Goal: Communication & Community: Connect with others

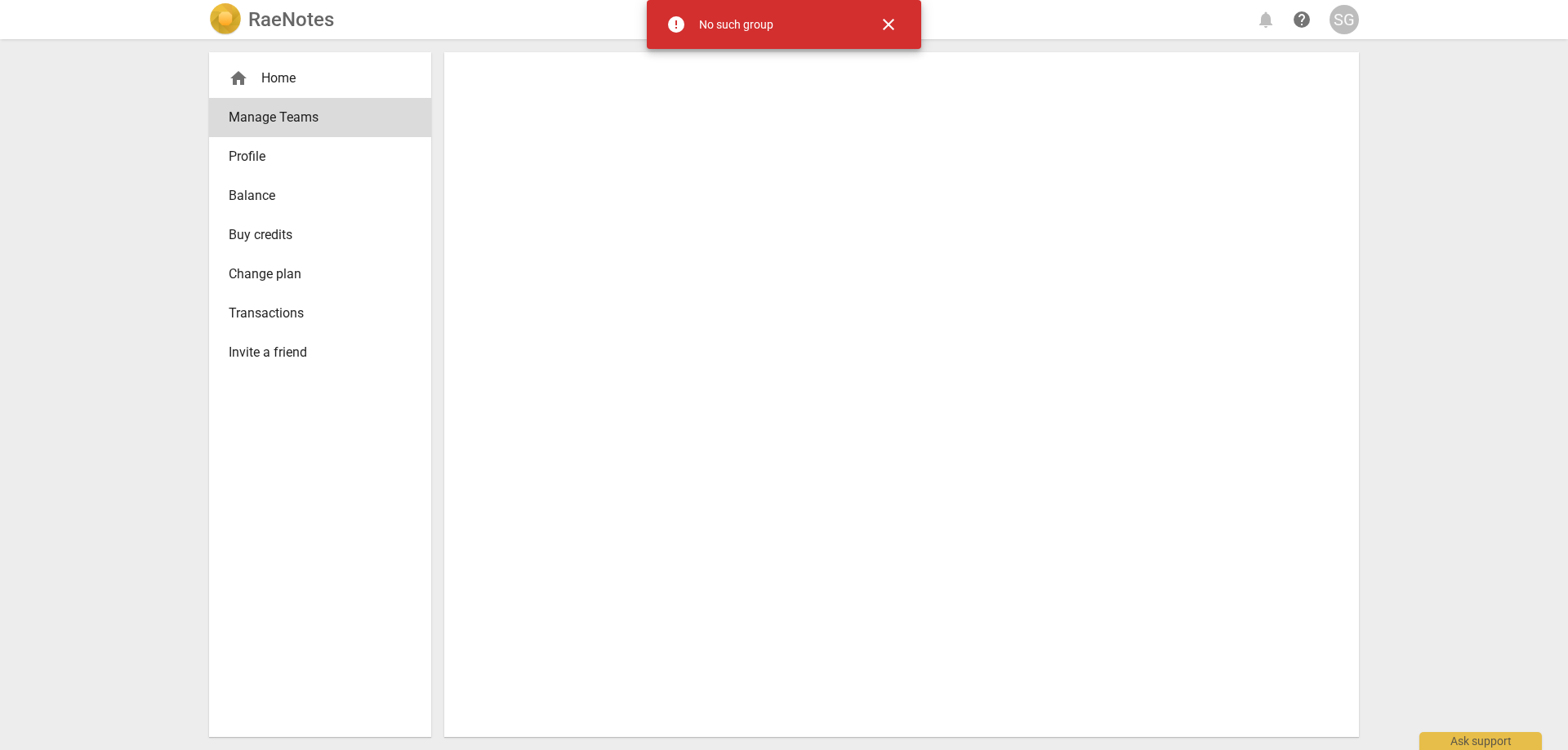
click at [889, 23] on span "close" at bounding box center [888, 24] width 19 height 19
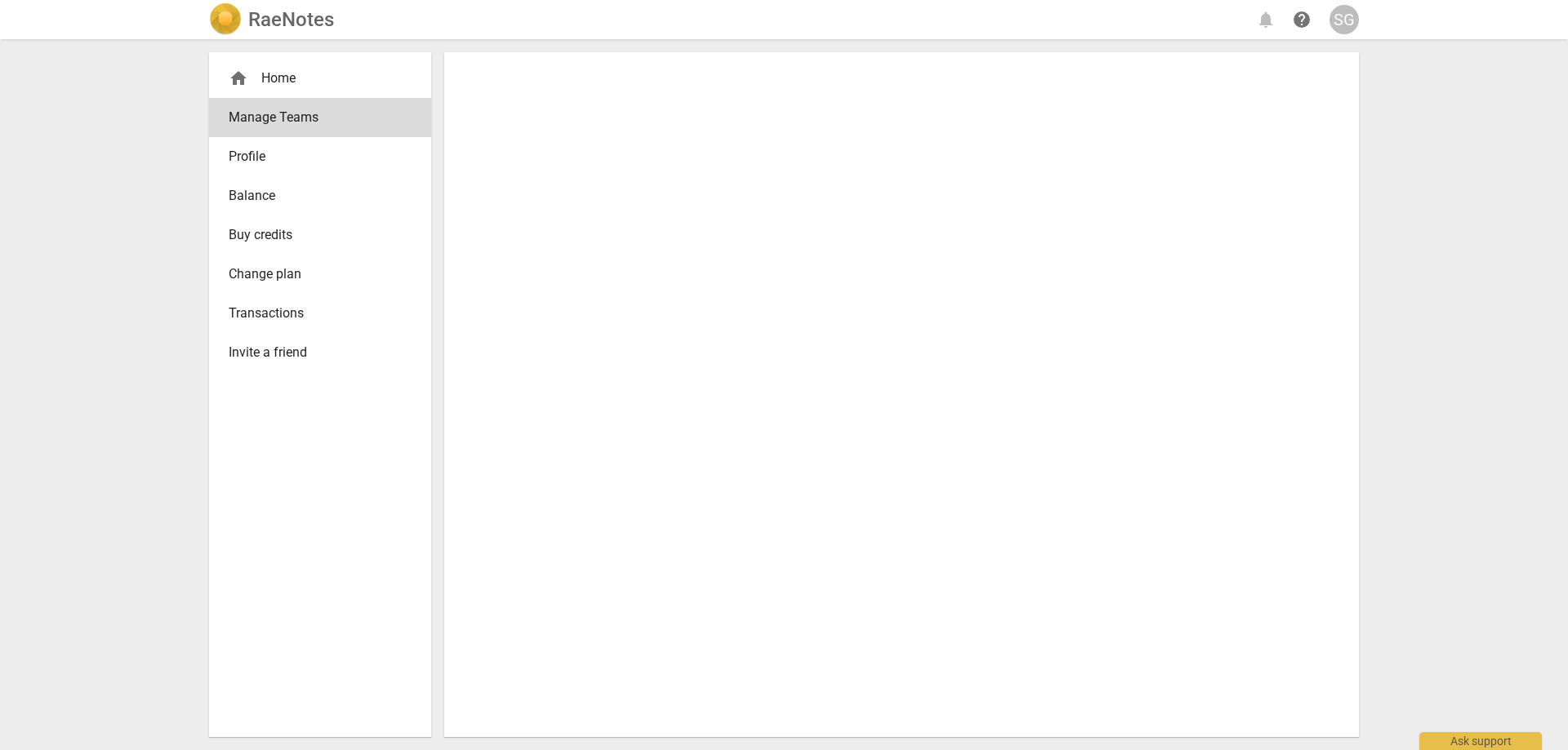
click at [276, 80] on div "home Home" at bounding box center [313, 78] width 170 height 19
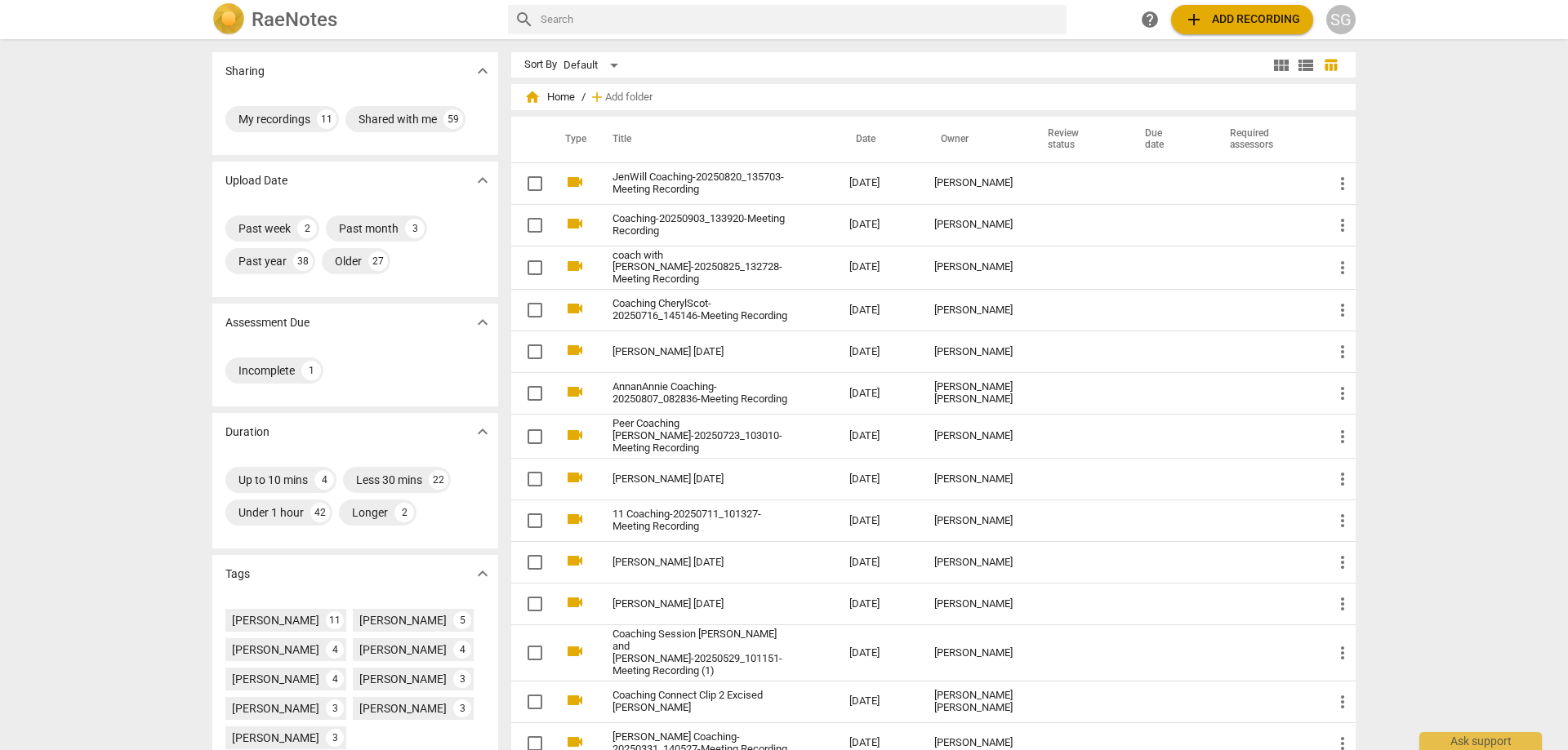
click at [1339, 25] on div "SG" at bounding box center [1341, 19] width 29 height 29
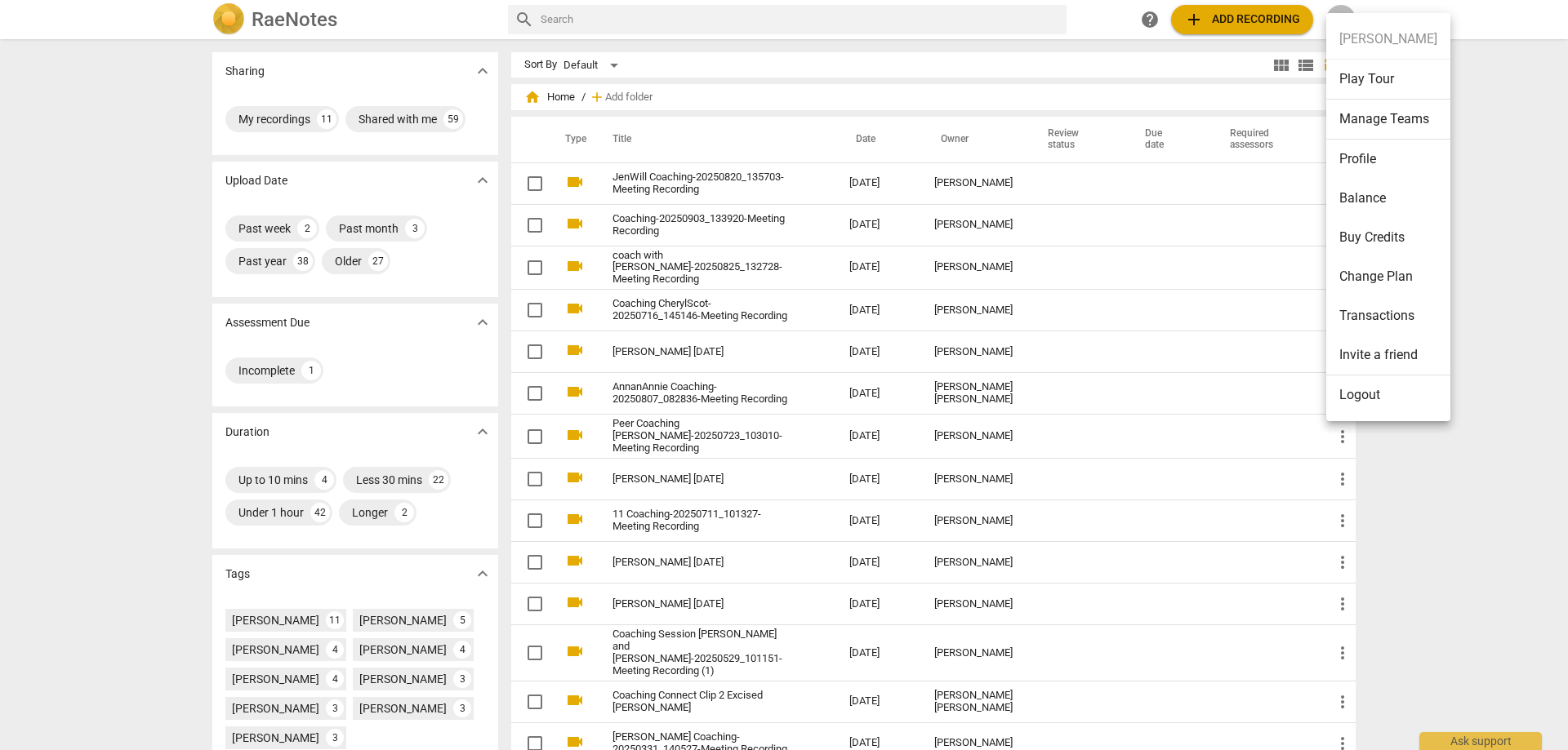
click at [1393, 118] on li "Manage Teams" at bounding box center [1388, 119] width 124 height 40
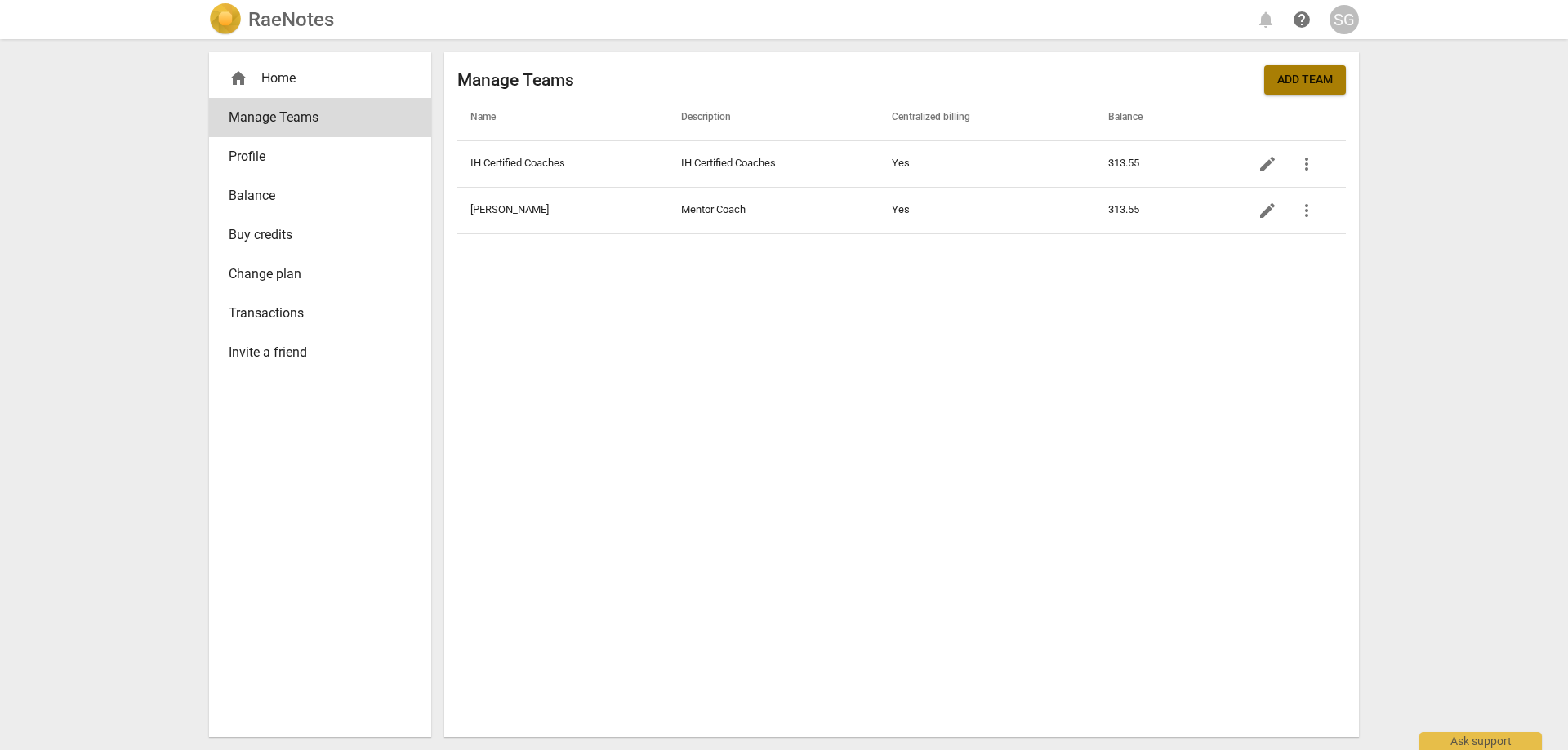
click at [1292, 85] on span "Add team" at bounding box center [1304, 80] width 55 height 17
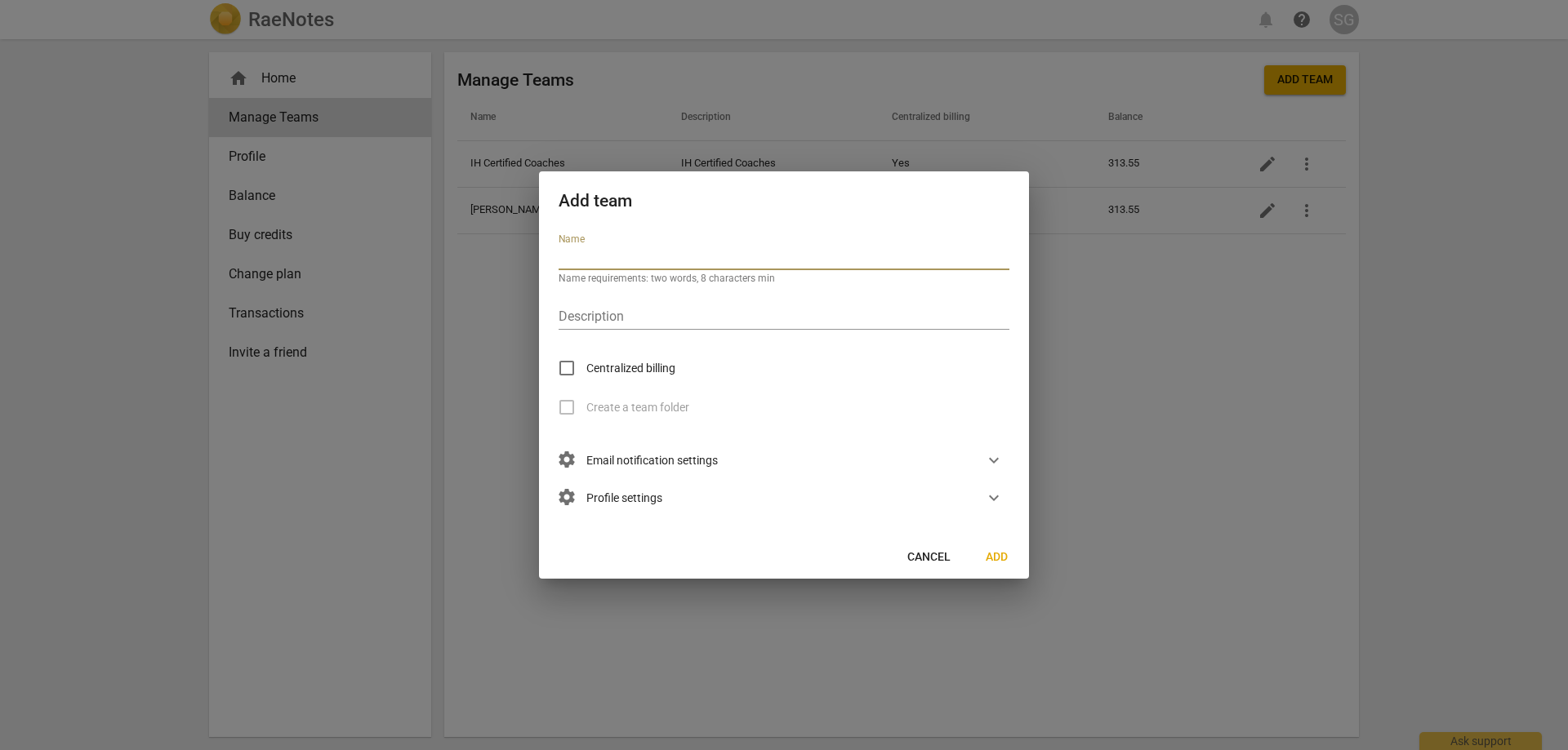
click at [931, 564] on span "Cancel" at bounding box center [929, 557] width 43 height 17
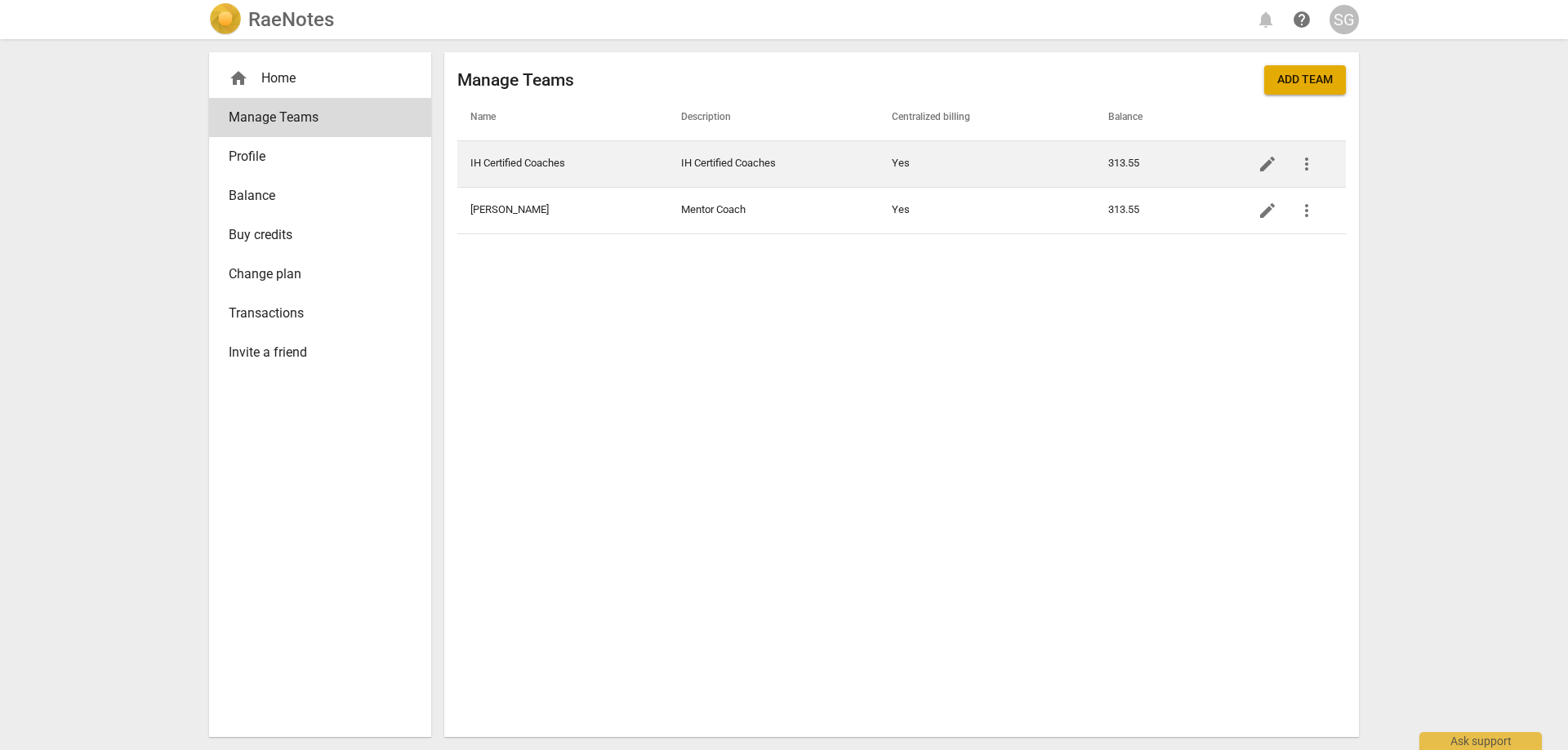
click at [714, 159] on td "IH Certified Coaches" at bounding box center [773, 163] width 210 height 47
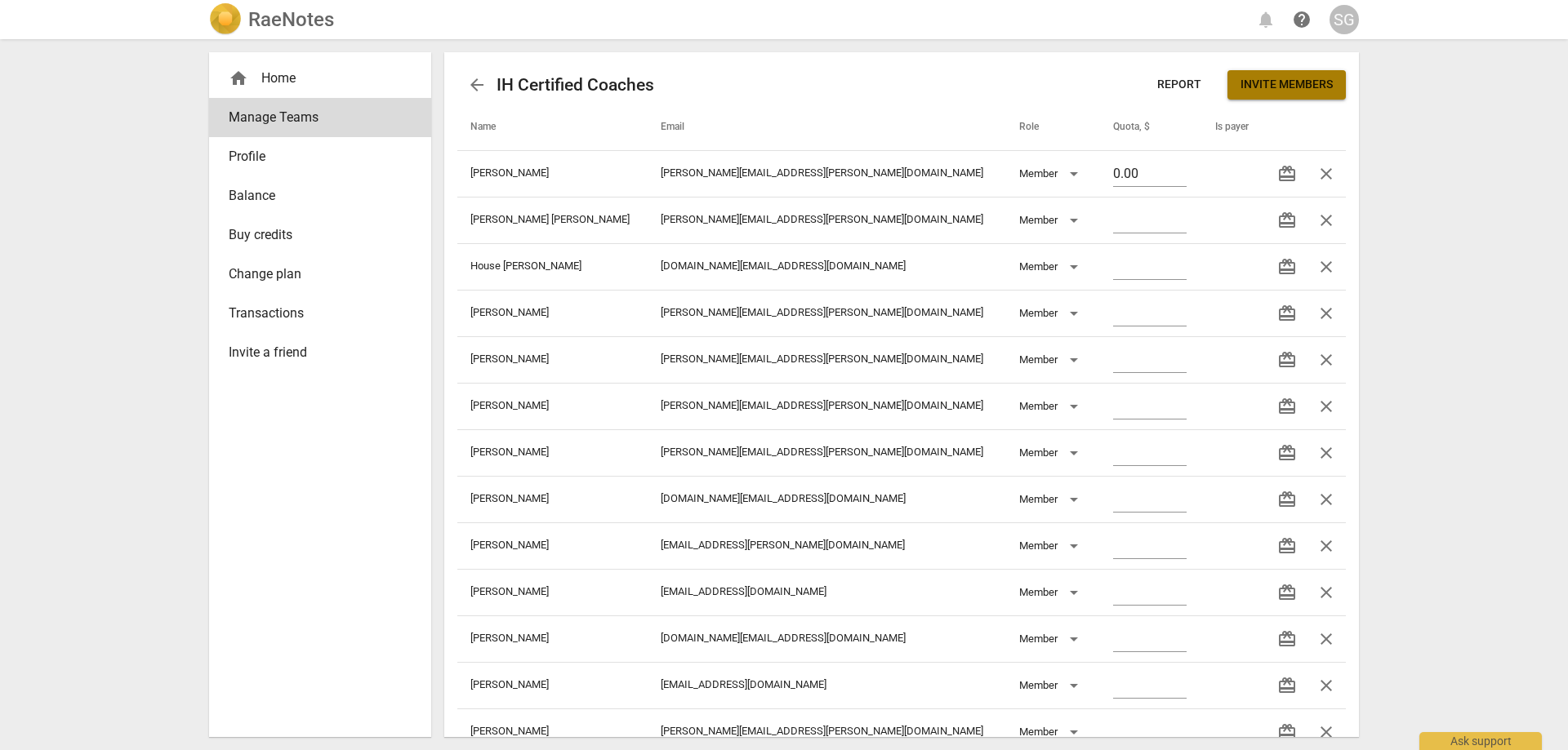
click at [1274, 80] on span "Invite members" at bounding box center [1286, 85] width 92 height 17
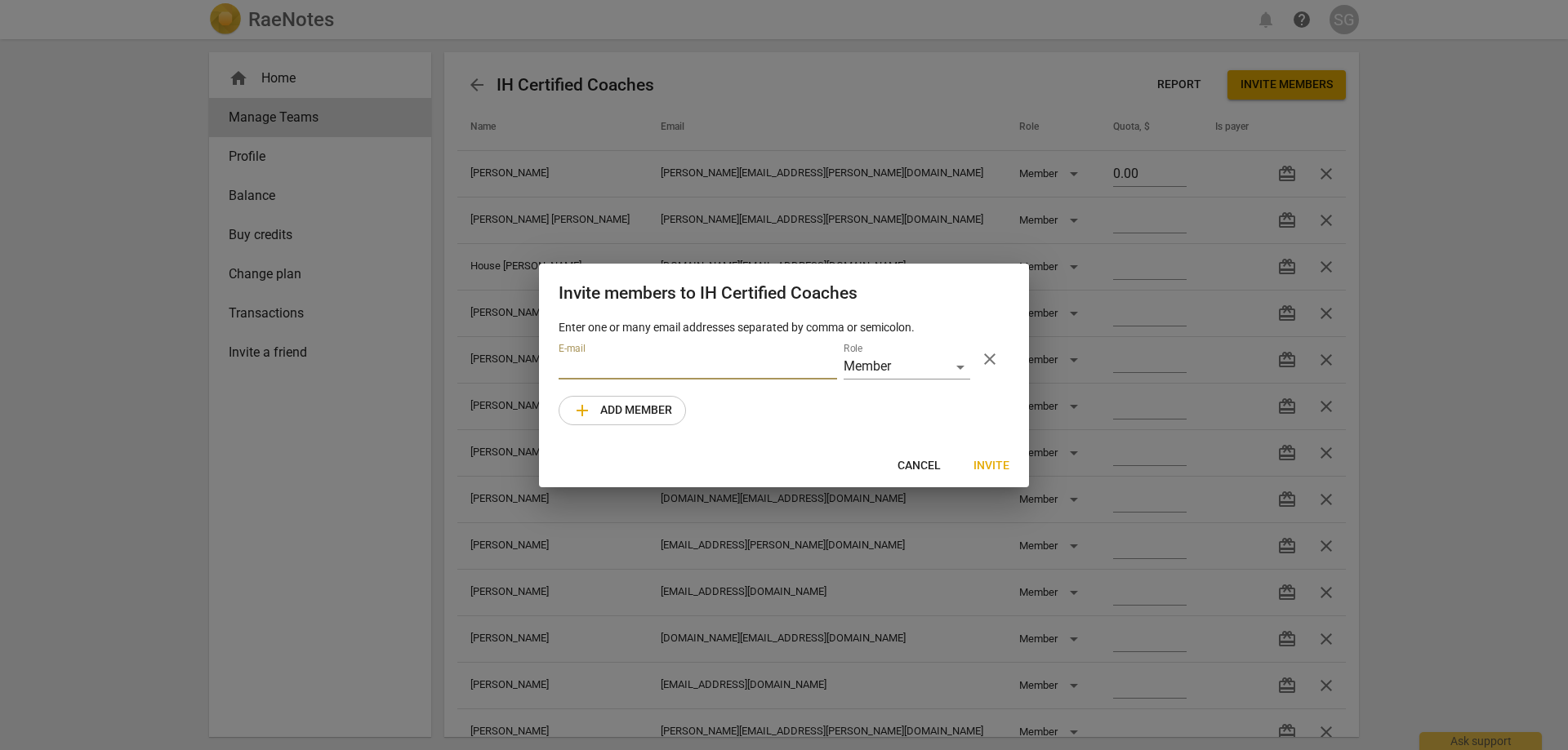
click at [700, 364] on input "email" at bounding box center [697, 368] width 278 height 24
click at [617, 366] on input "email" at bounding box center [697, 368] width 278 height 24
paste input "[PERSON_NAME][EMAIL_ADDRESS][PERSON_NAME][DOMAIN_NAME]"
type input "[PERSON_NAME][EMAIL_ADDRESS][PERSON_NAME][DOMAIN_NAME]"
click at [993, 466] on span "Invite" at bounding box center [991, 466] width 36 height 17
